Goal: Information Seeking & Learning: Understand process/instructions

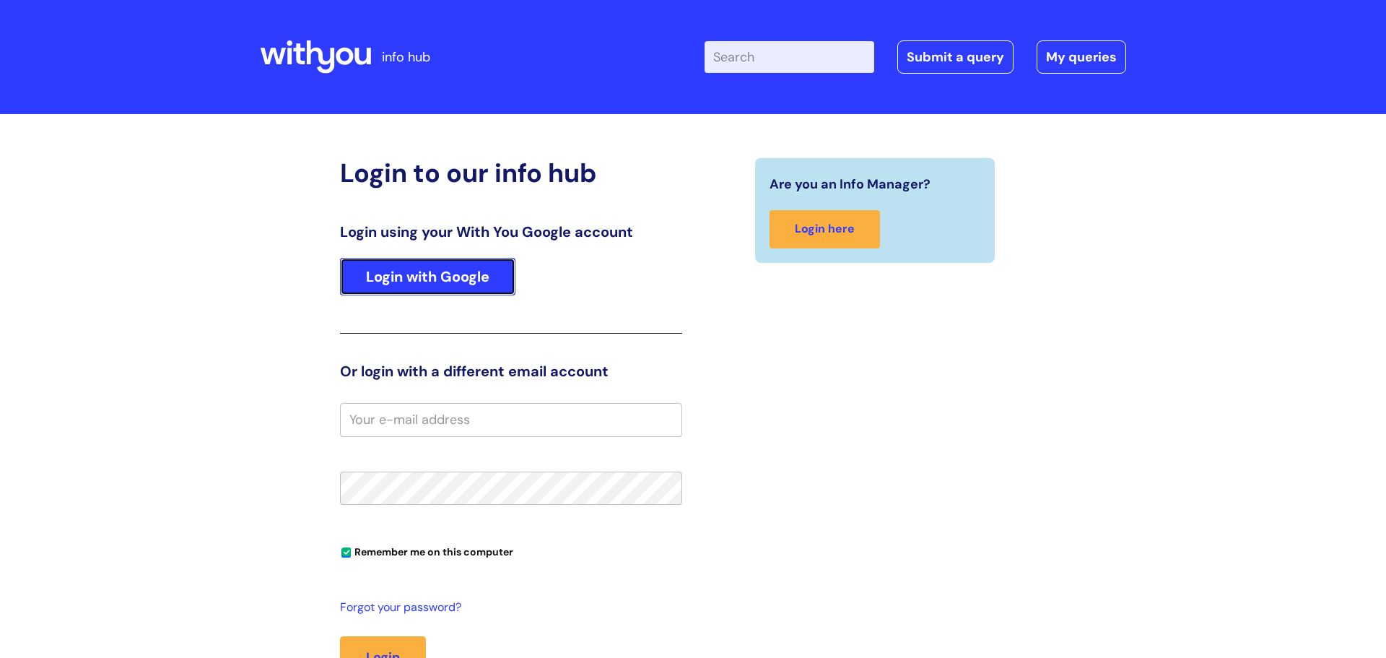
click at [456, 281] on link "Login with Google" at bounding box center [427, 277] width 175 height 38
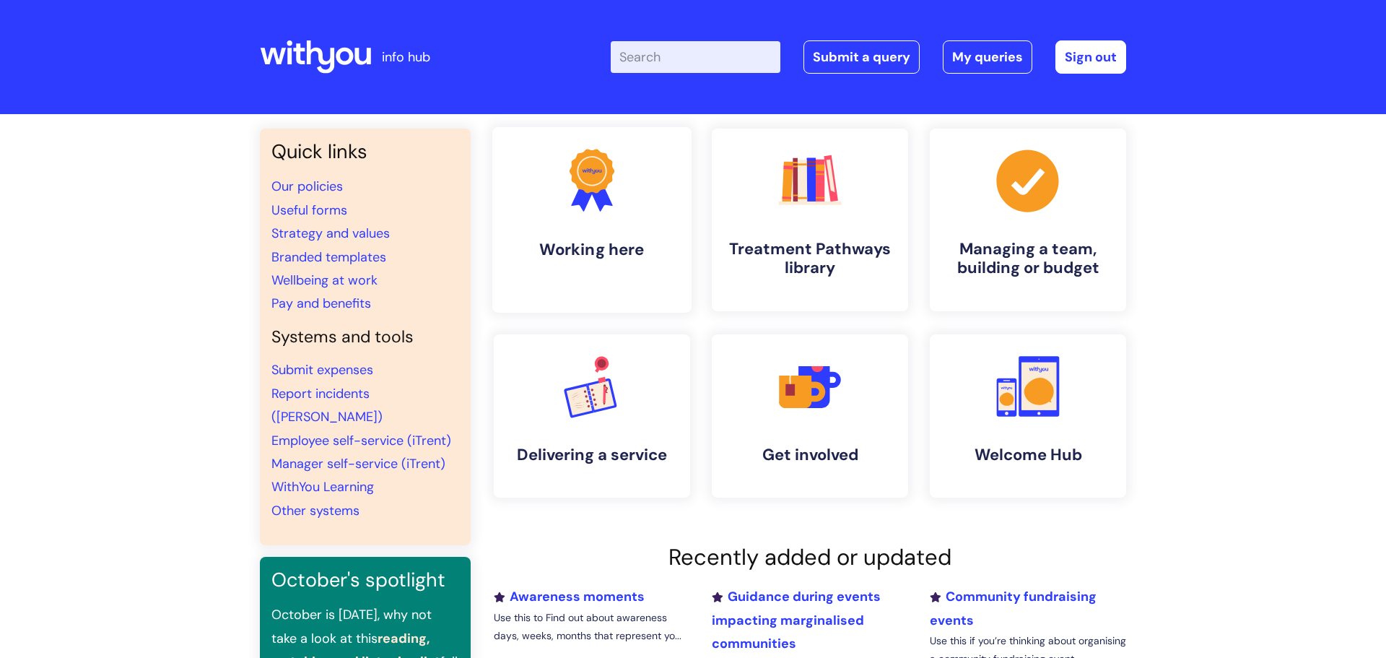
click at [592, 198] on icon ".cls-1{fill:#f89b22;}.cls-1,.cls-2,.cls-3{stroke-width:0px;}.cls-2{fill:#2d3cff…" at bounding box center [591, 179] width 71 height 71
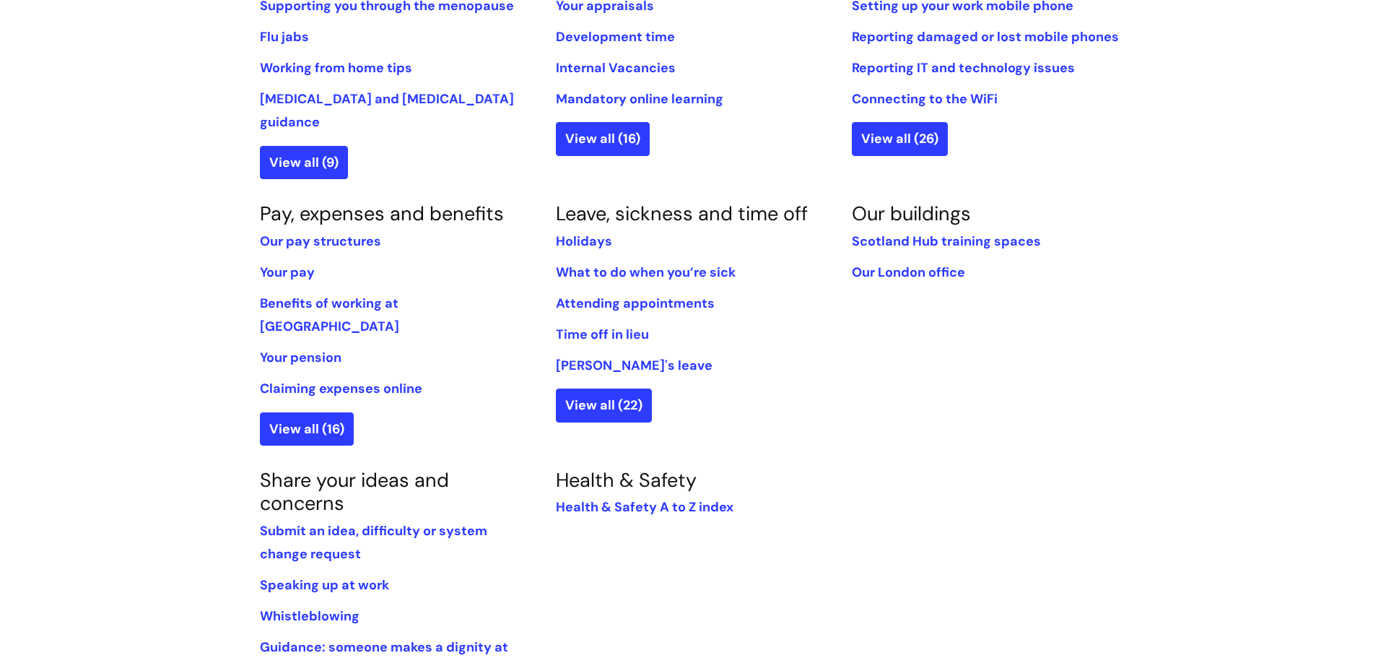
scroll to position [709, 0]
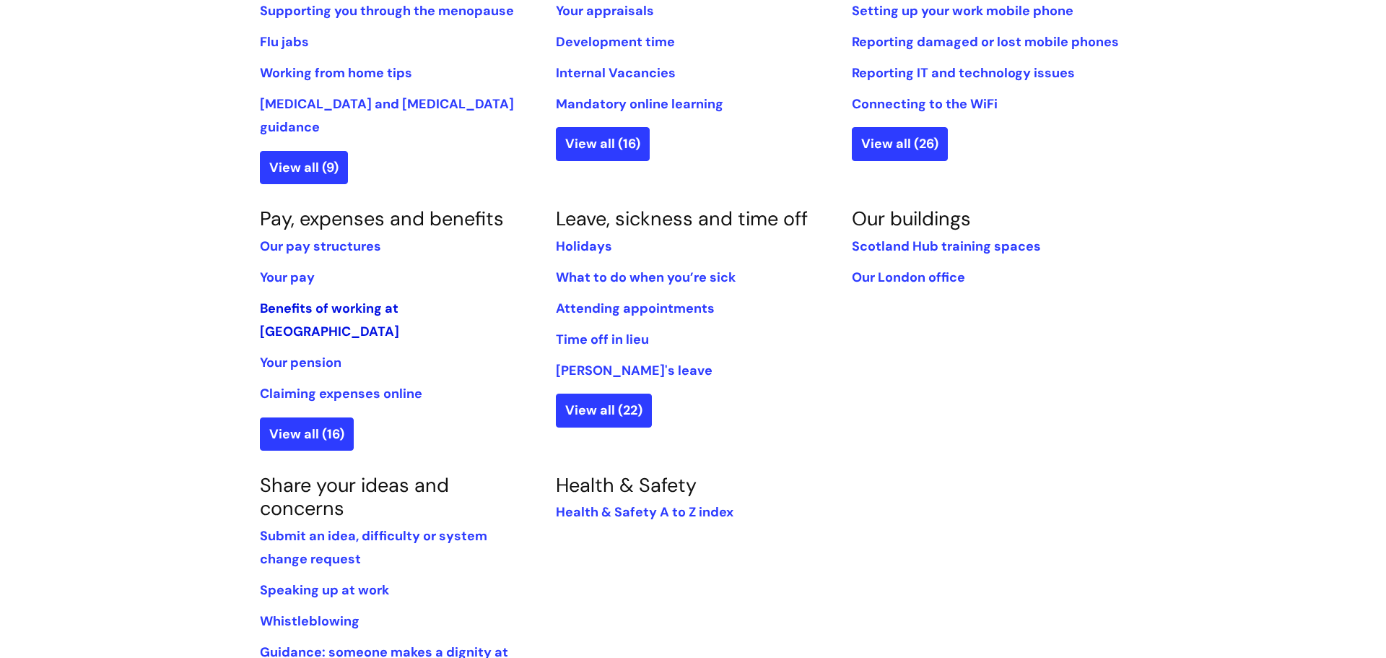
click at [390, 300] on link "Benefits of working at WithYou" at bounding box center [329, 320] width 139 height 40
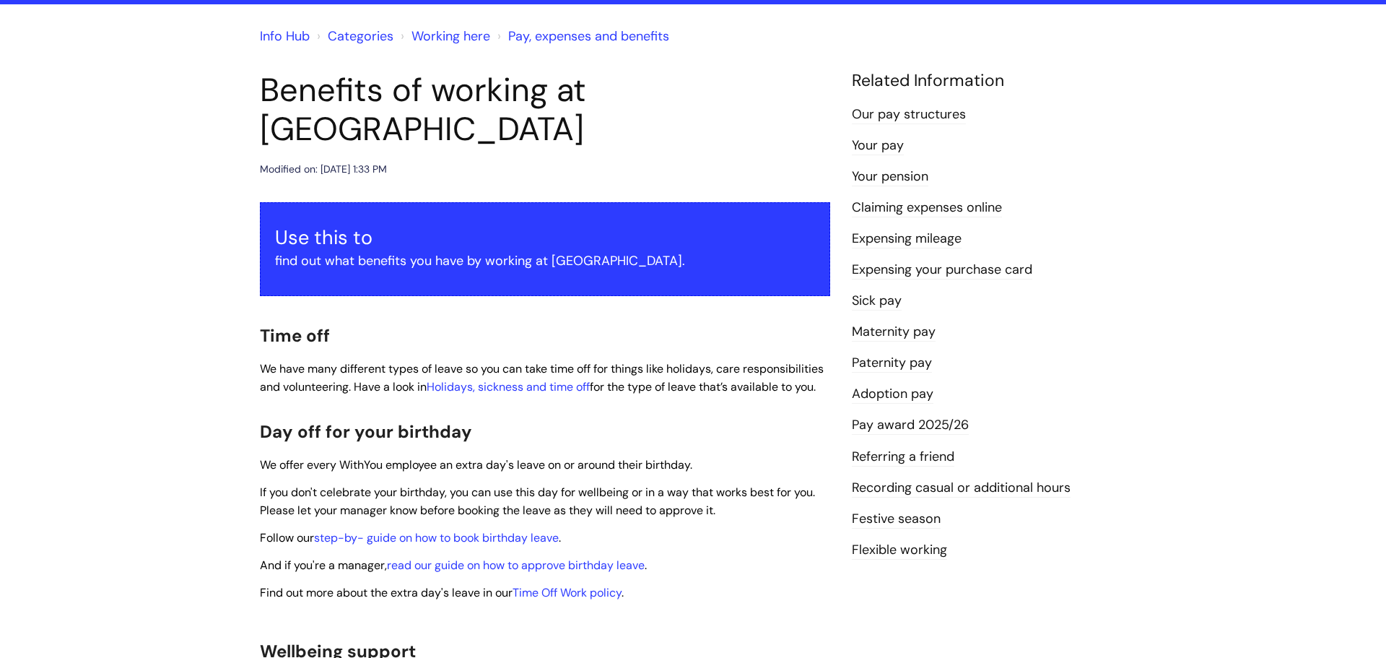
scroll to position [113, 0]
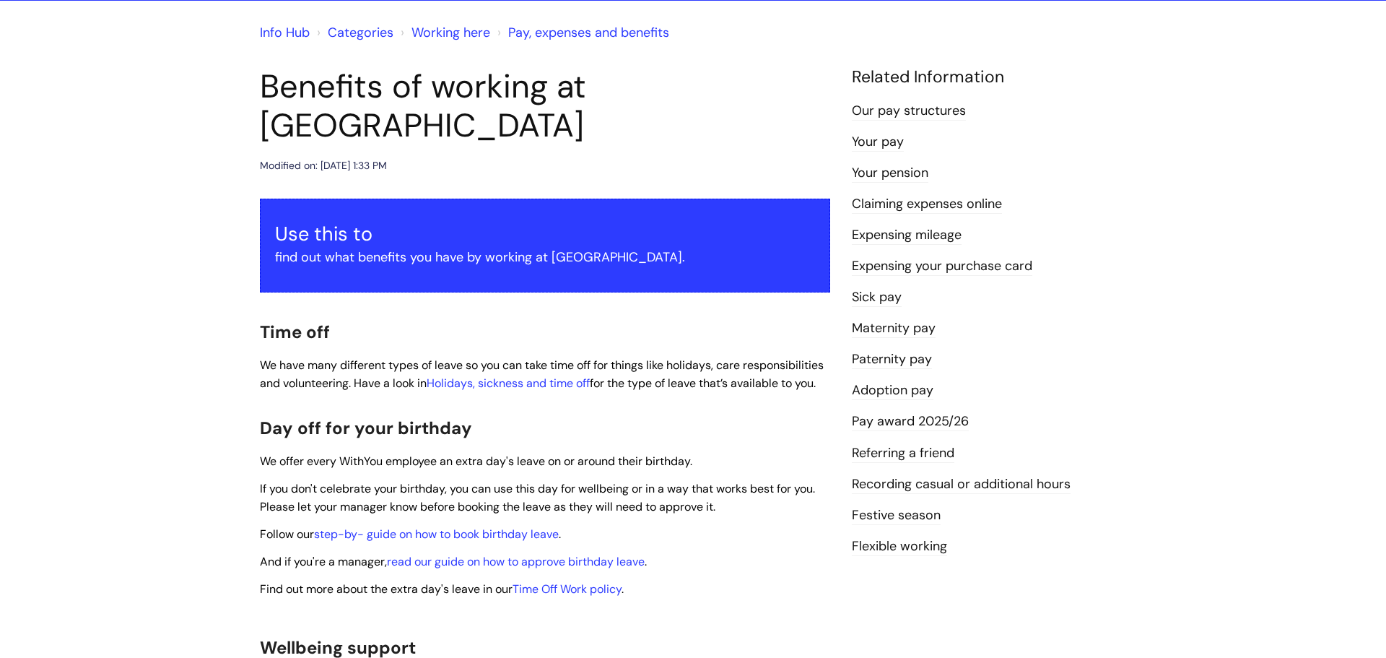
click at [917, 266] on link "Expensing your purchase card" at bounding box center [942, 266] width 180 height 19
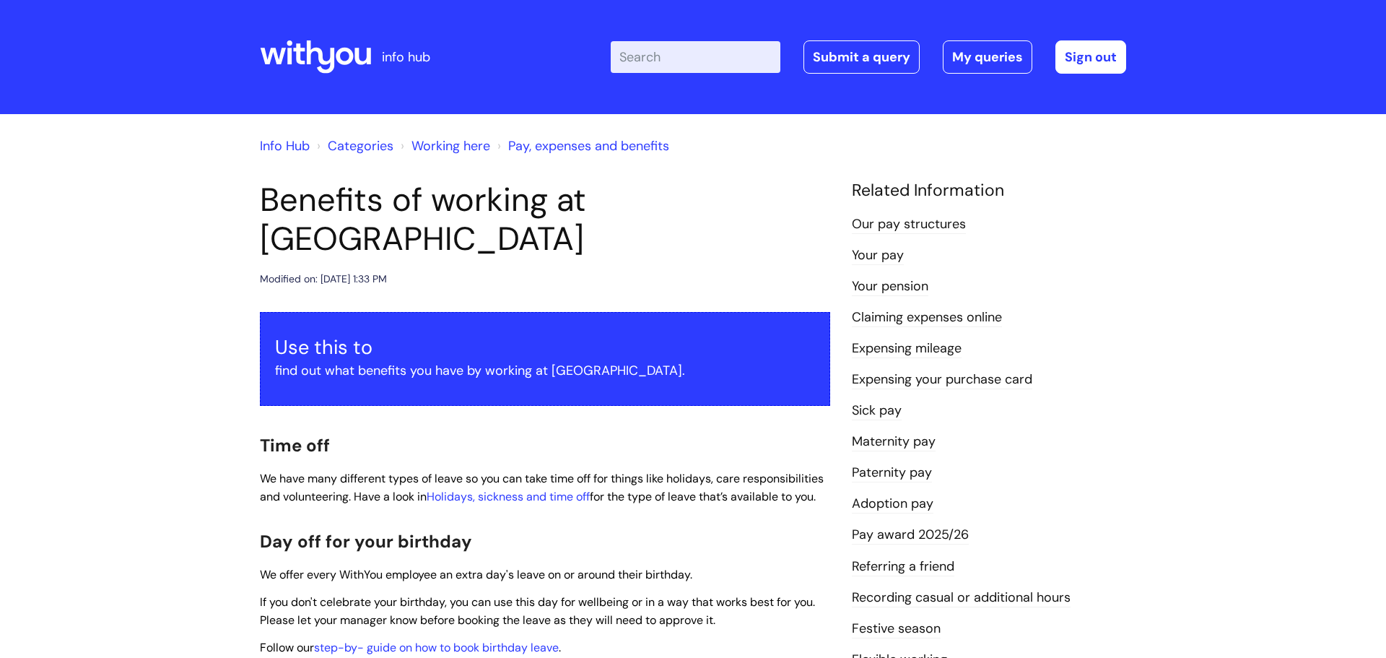
scroll to position [113, 0]
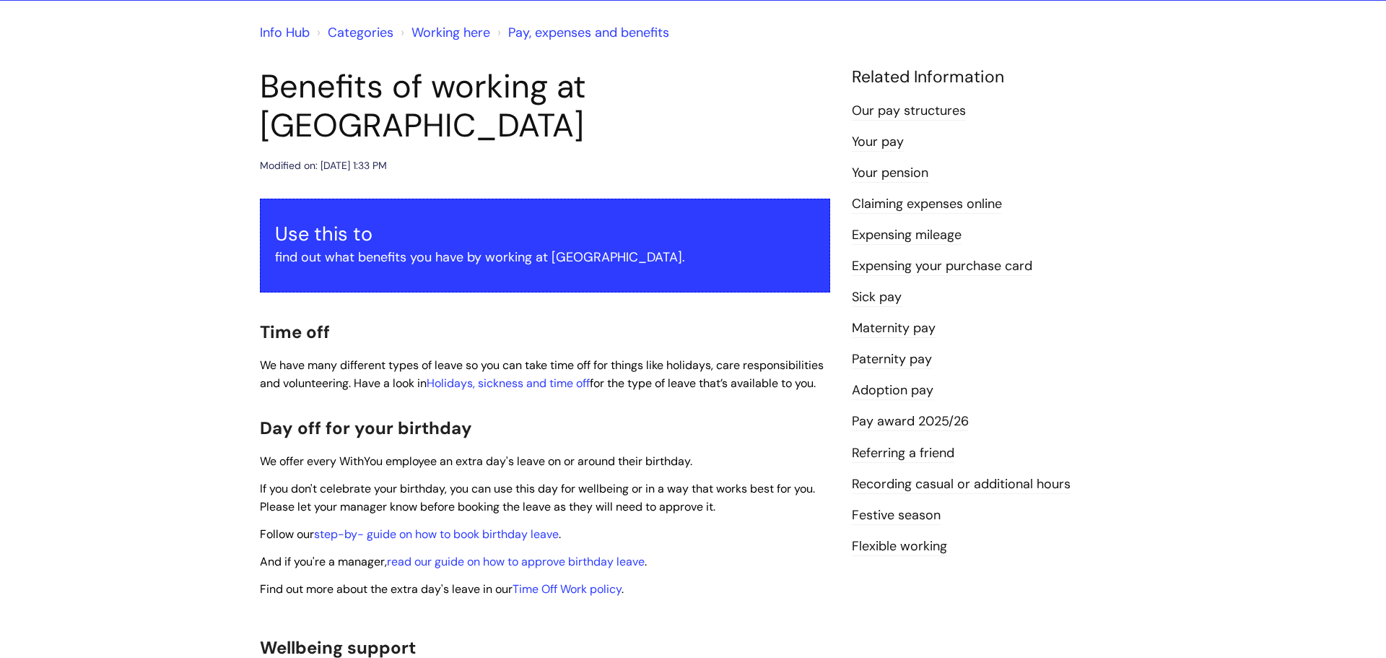
click at [307, 31] on link "Info Hub" at bounding box center [285, 32] width 50 height 17
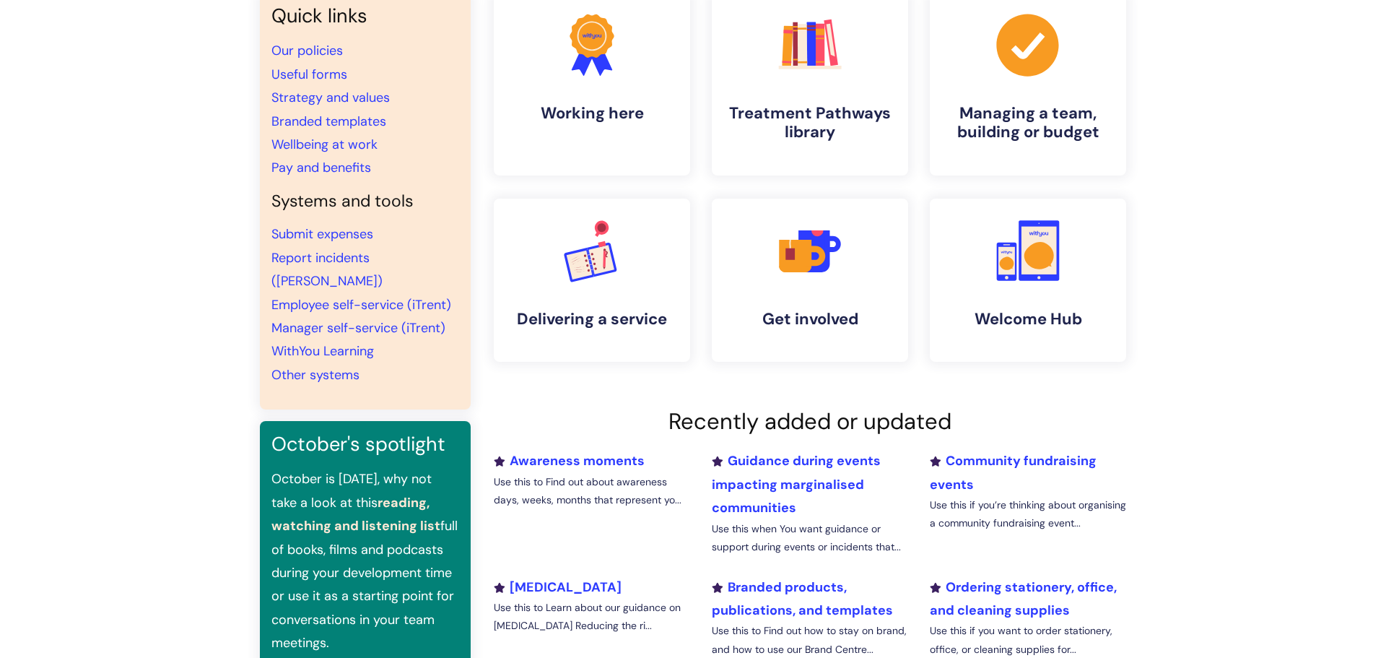
scroll to position [135, 0]
